Goal: Transaction & Acquisition: Purchase product/service

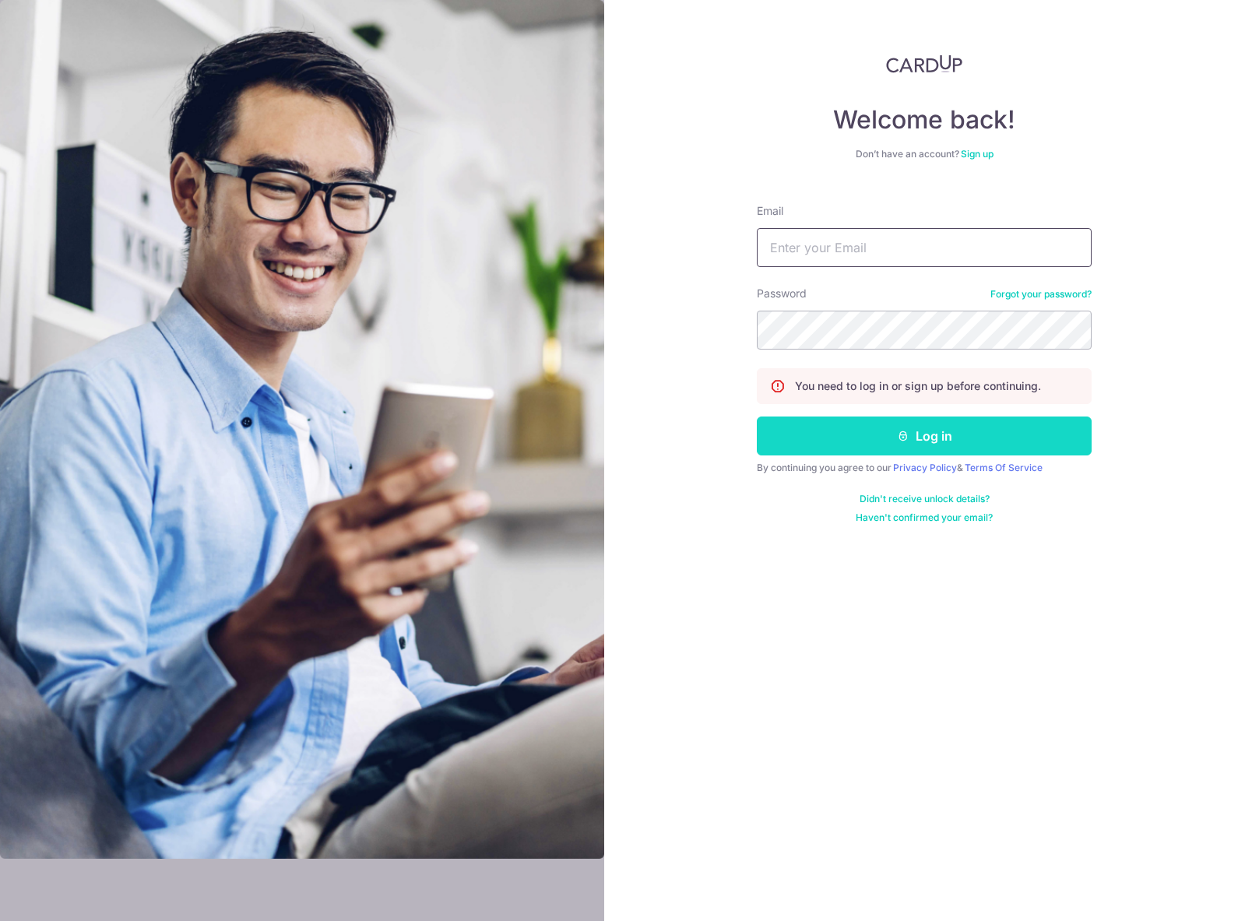
type input "[PERSON_NAME][EMAIL_ADDRESS][DOMAIN_NAME]"
click at [976, 442] on button "Log in" at bounding box center [924, 436] width 335 height 39
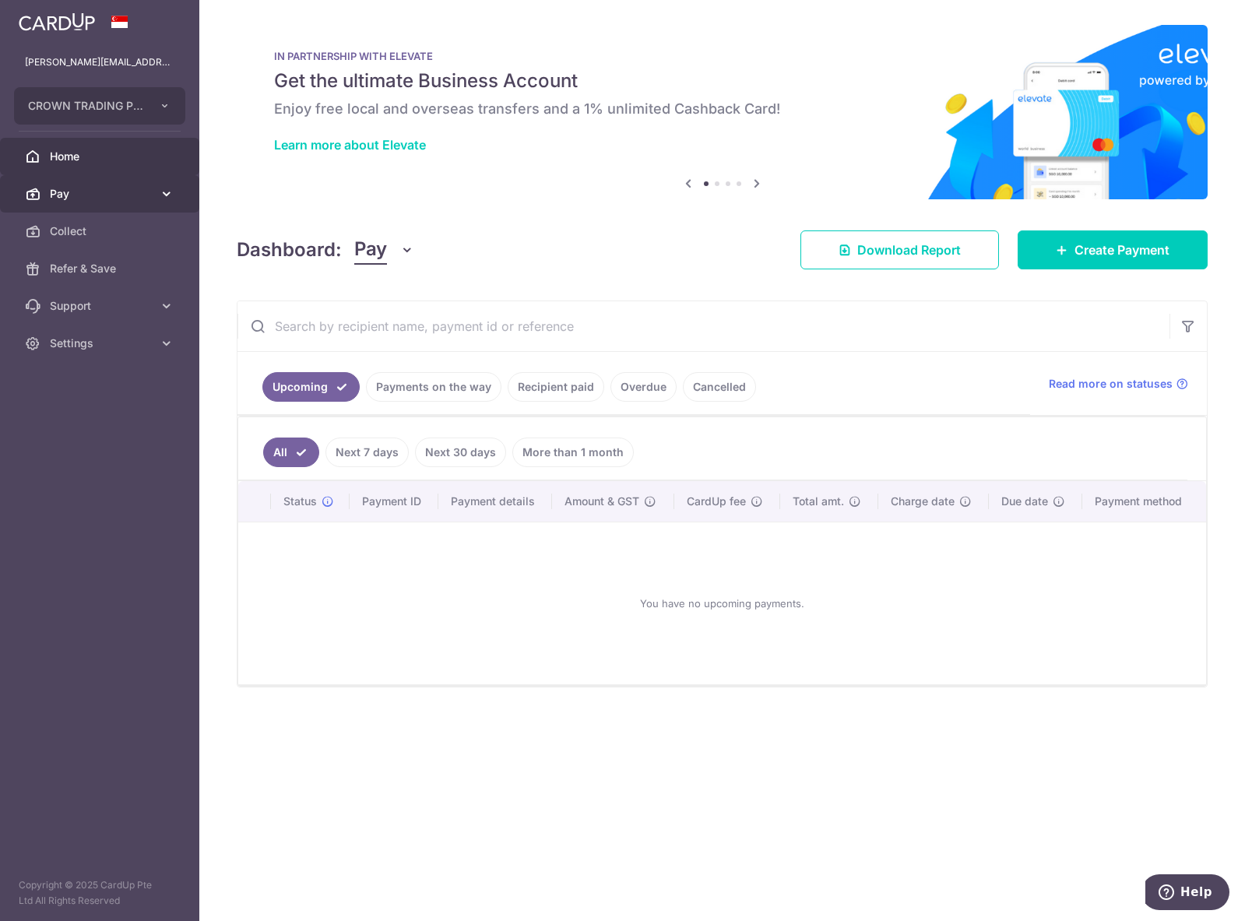
click at [109, 188] on span "Pay" at bounding box center [101, 194] width 103 height 16
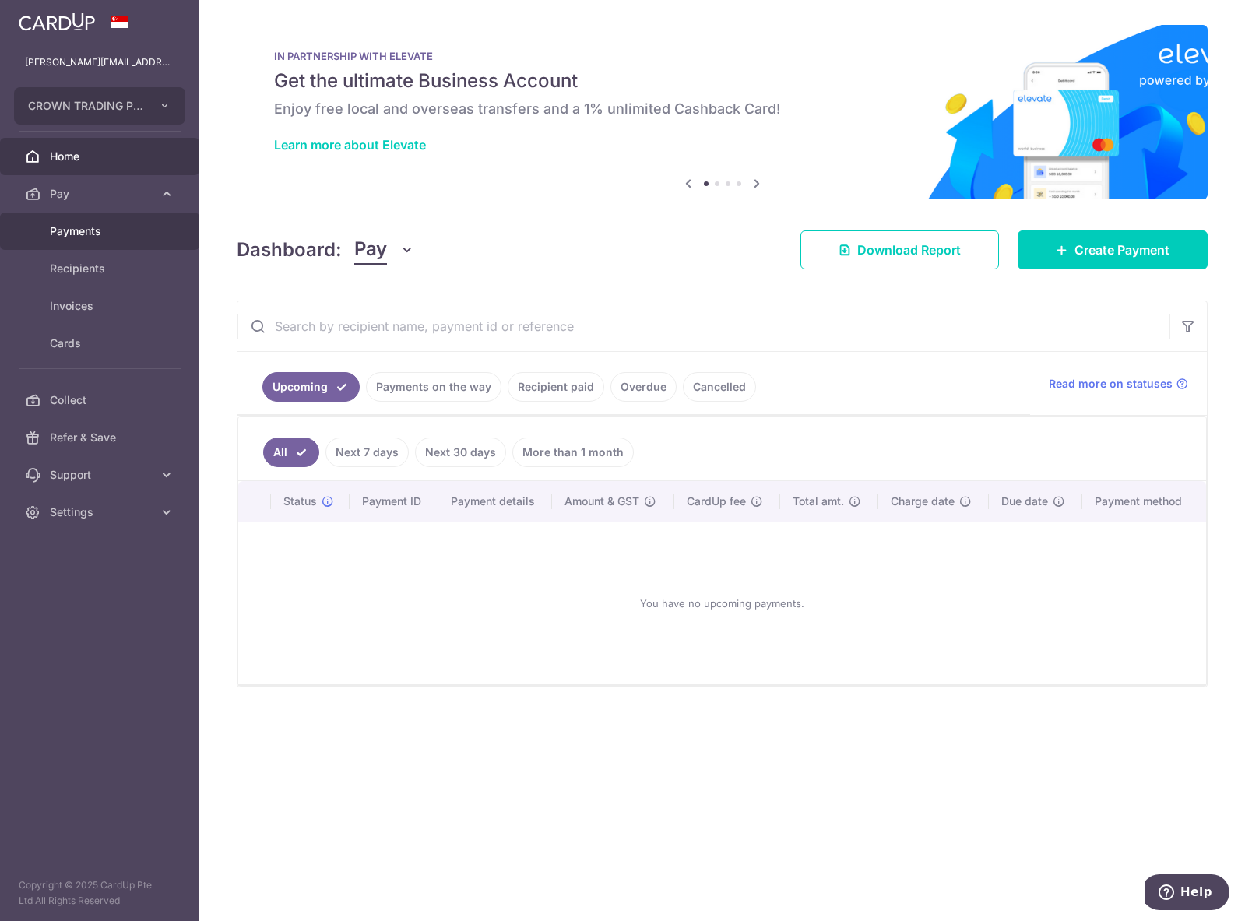
click at [76, 231] on span "Payments" at bounding box center [101, 231] width 103 height 16
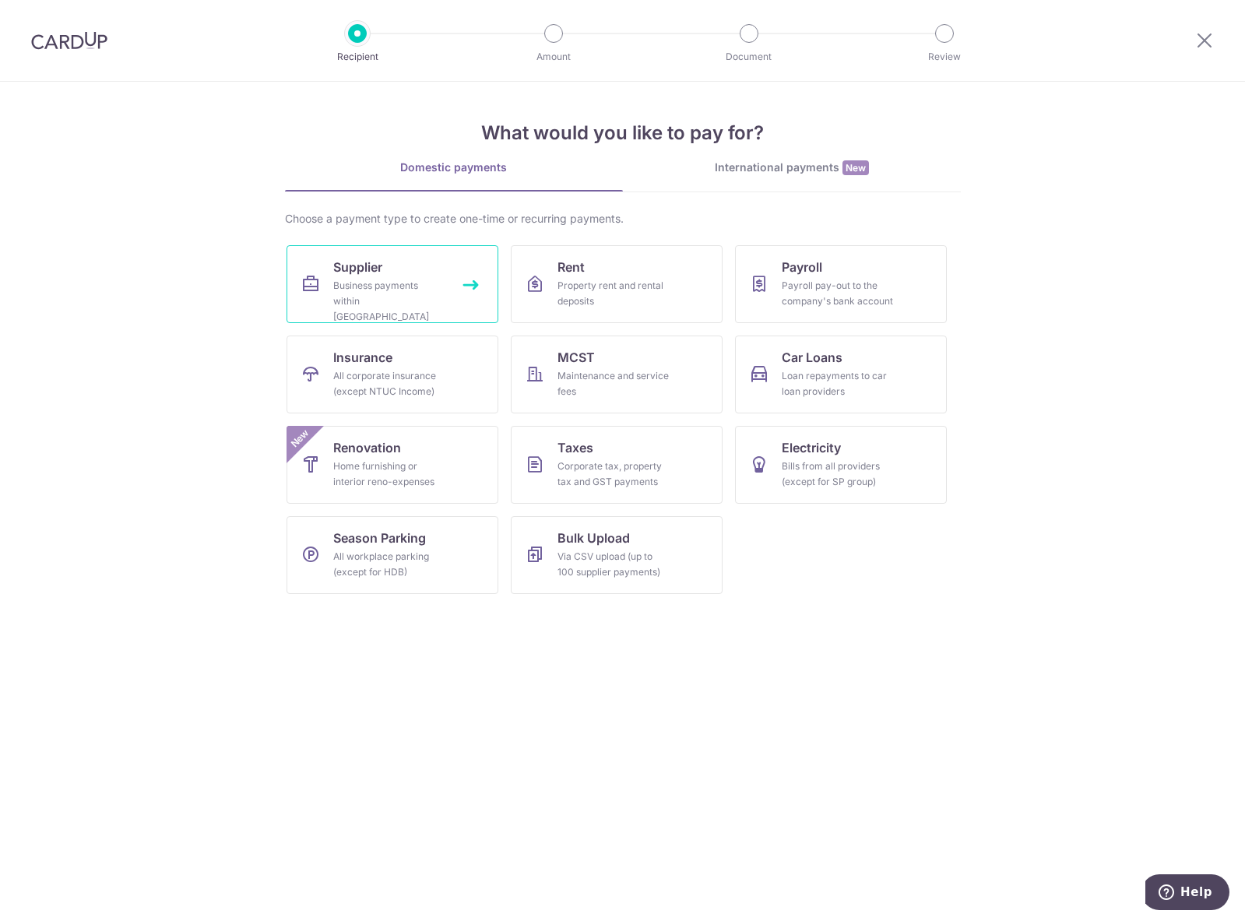
click at [410, 286] on div "Business payments within Singapore" at bounding box center [389, 301] width 112 height 47
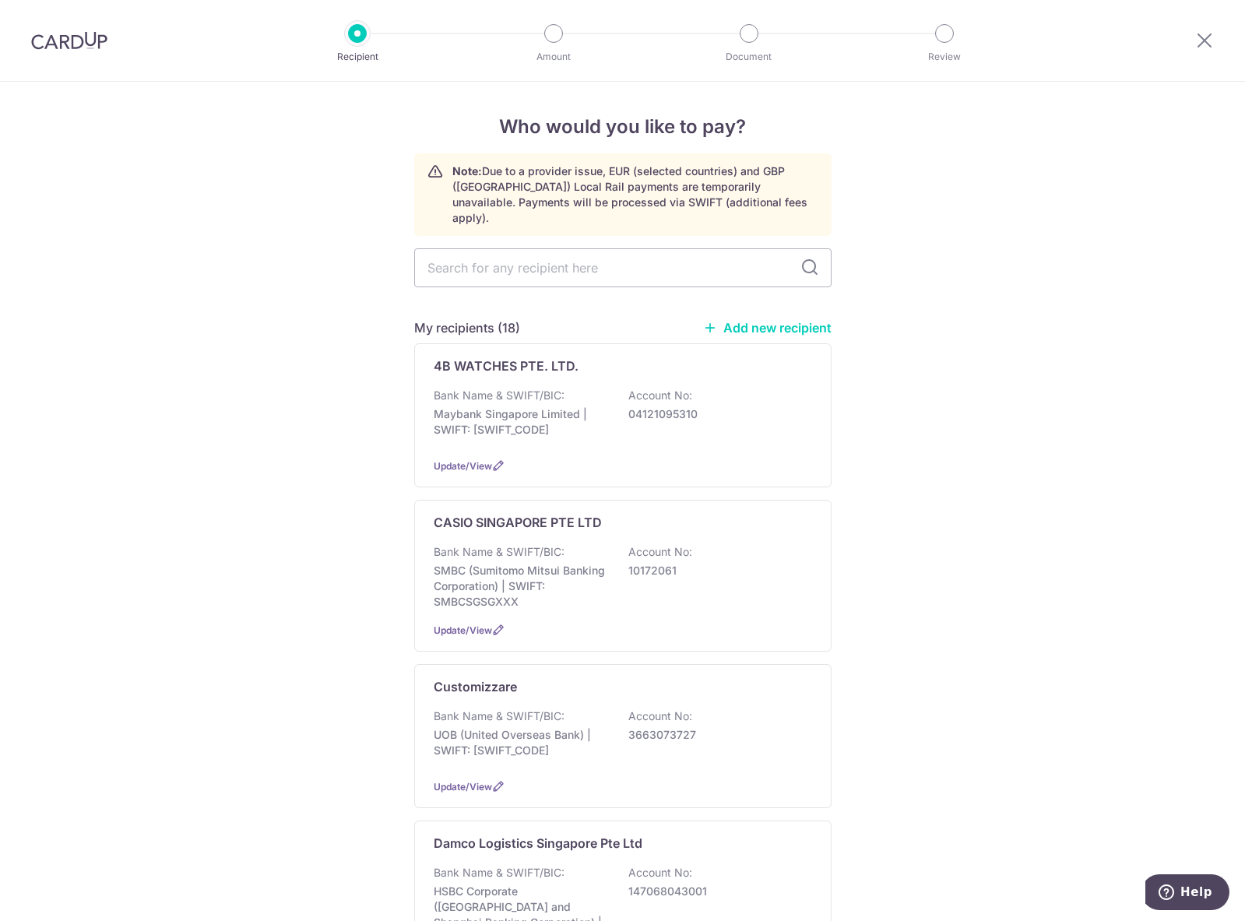
click at [479, 258] on input "text" at bounding box center [622, 267] width 417 height 39
